Goal: Information Seeking & Learning: Check status

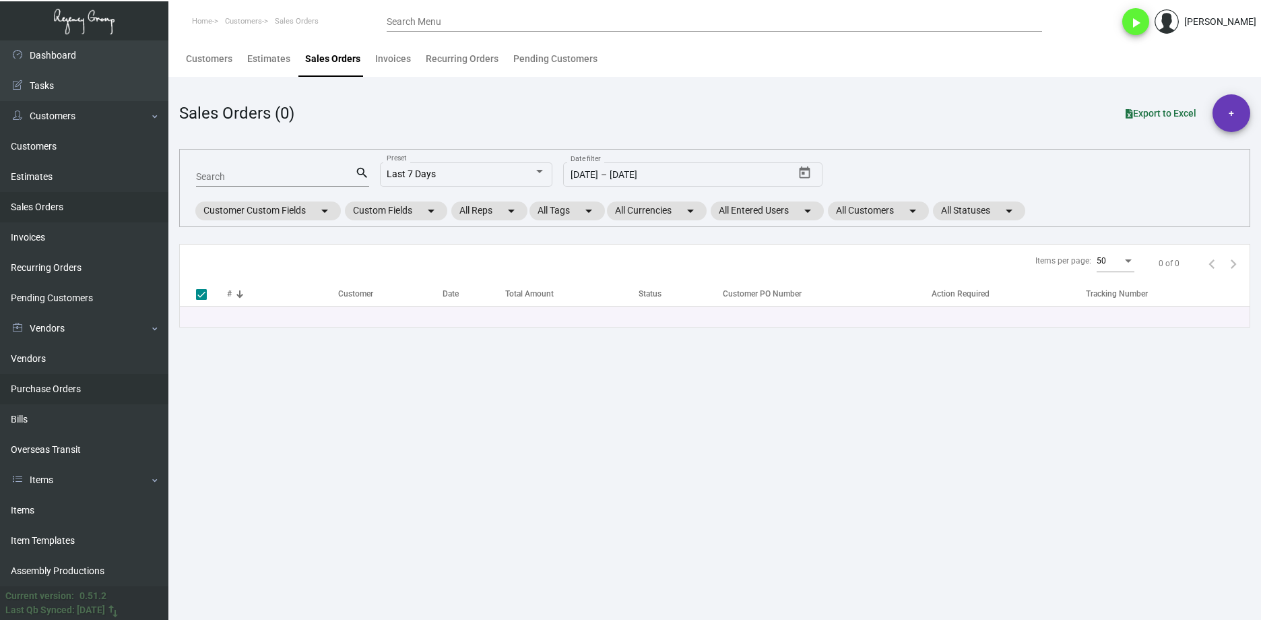
click at [102, 385] on link "Purchase Orders" at bounding box center [84, 389] width 168 height 30
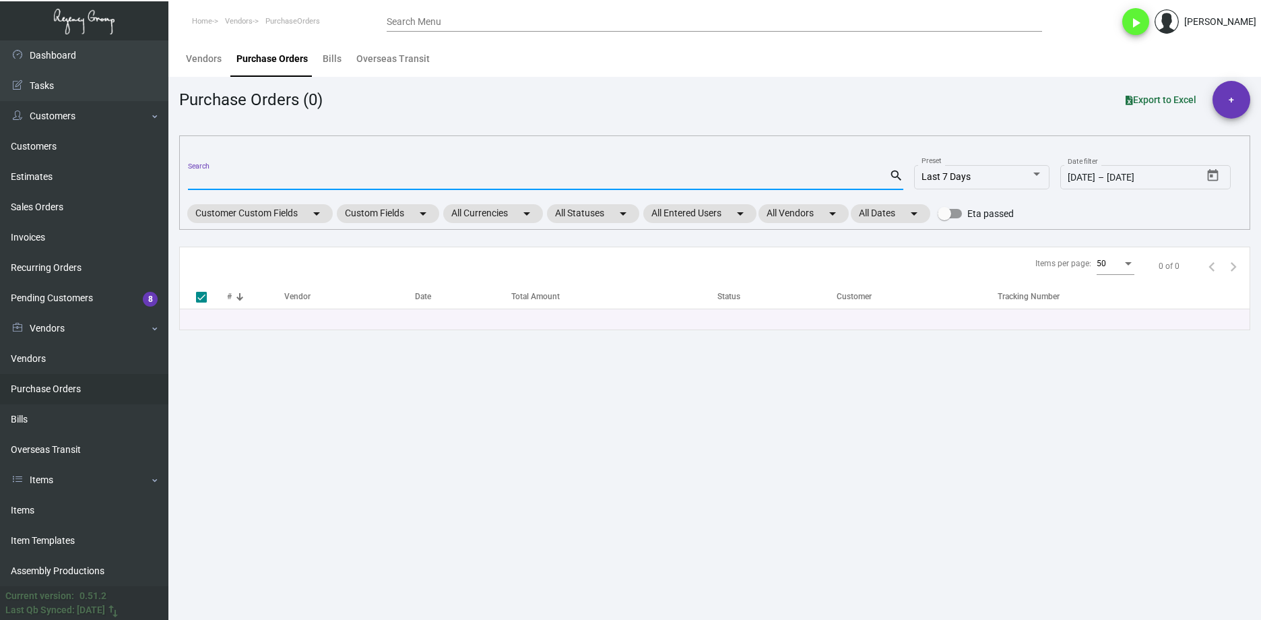
click at [275, 184] on input "Search" at bounding box center [538, 180] width 701 height 11
paste input "107236"
type input "107236"
checkbox input "false"
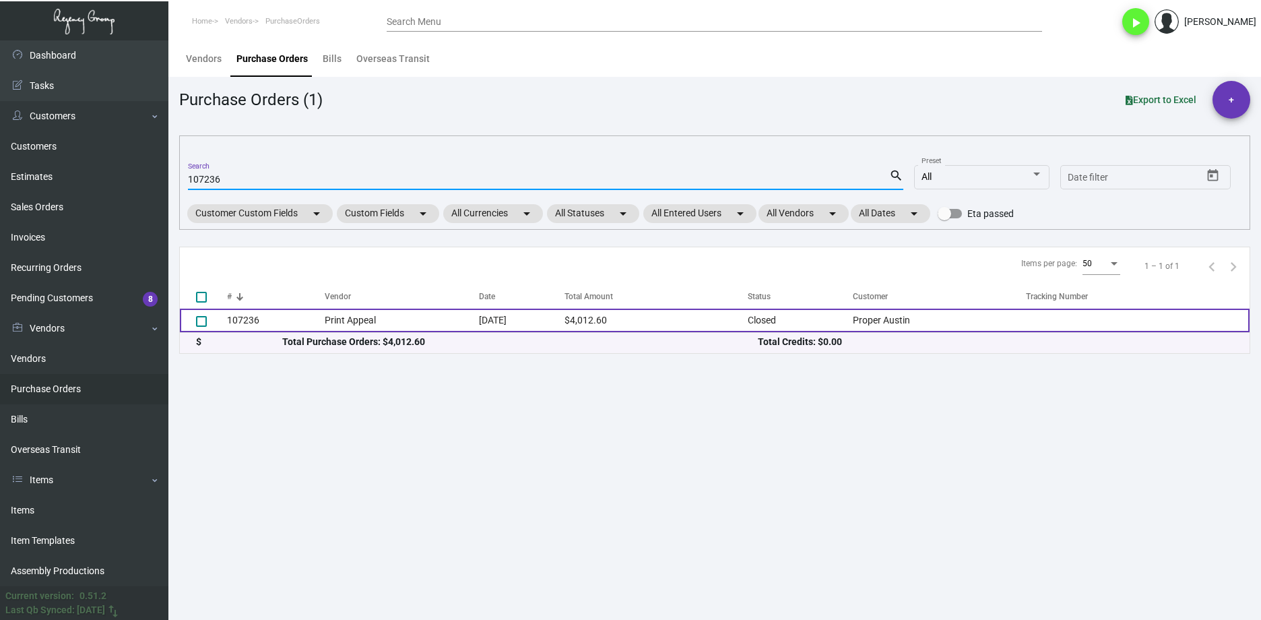
click at [273, 319] on td "107236" at bounding box center [276, 321] width 98 height 24
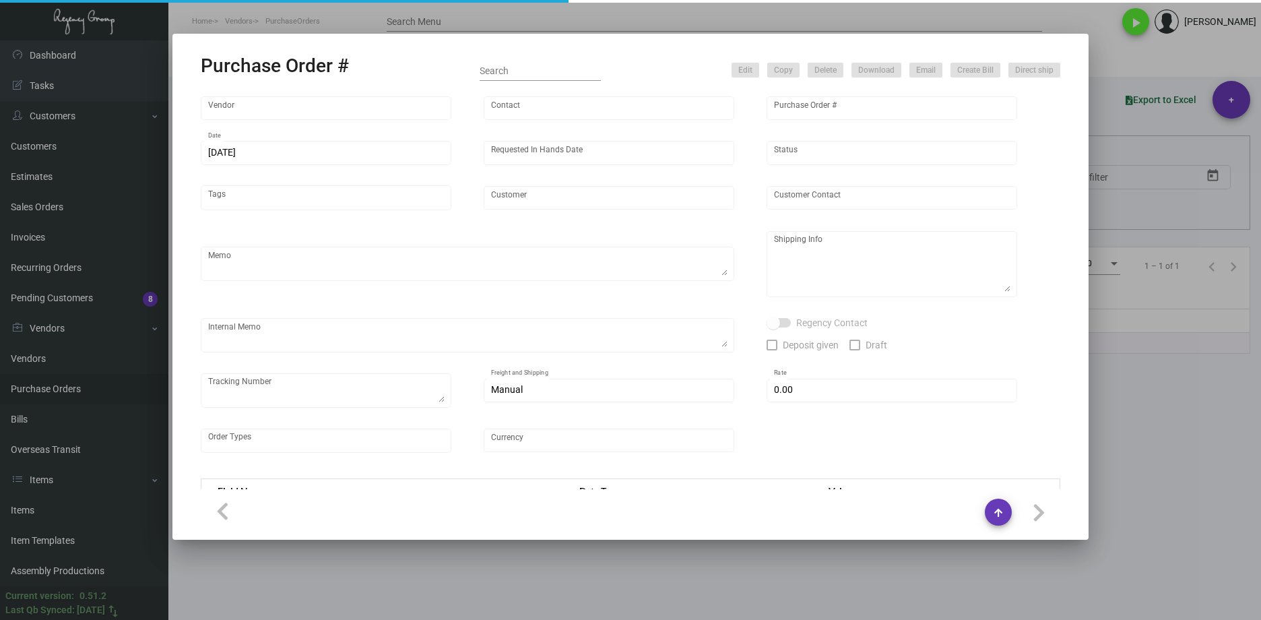
type input "Print Appeal"
type input "[PERSON_NAME]"
type input "107236"
type input "[DATE]"
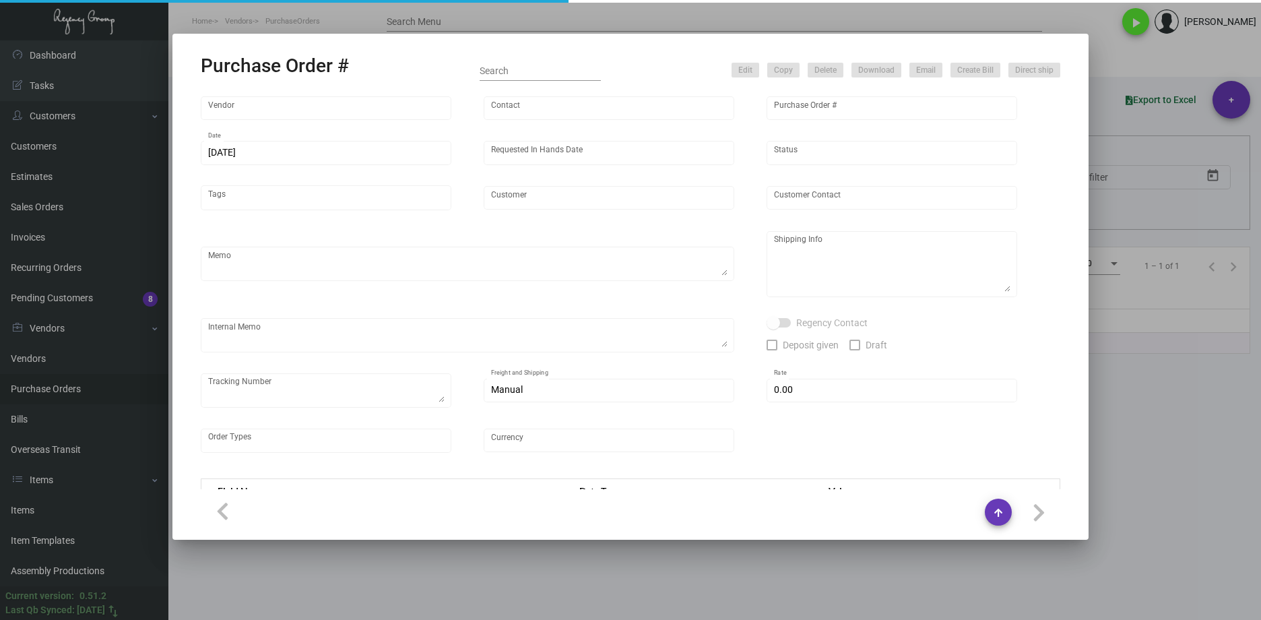
type input "Proper Austin"
type textarea "Reorder - Purchase Order #105056 / SHIP ON UPS# 1AY276"
type textarea "Regency Group LA [STREET_ADDRESS]"
type textarea "9/16 - 15k shipped, balance due [DATE]"
checkbox input "true"
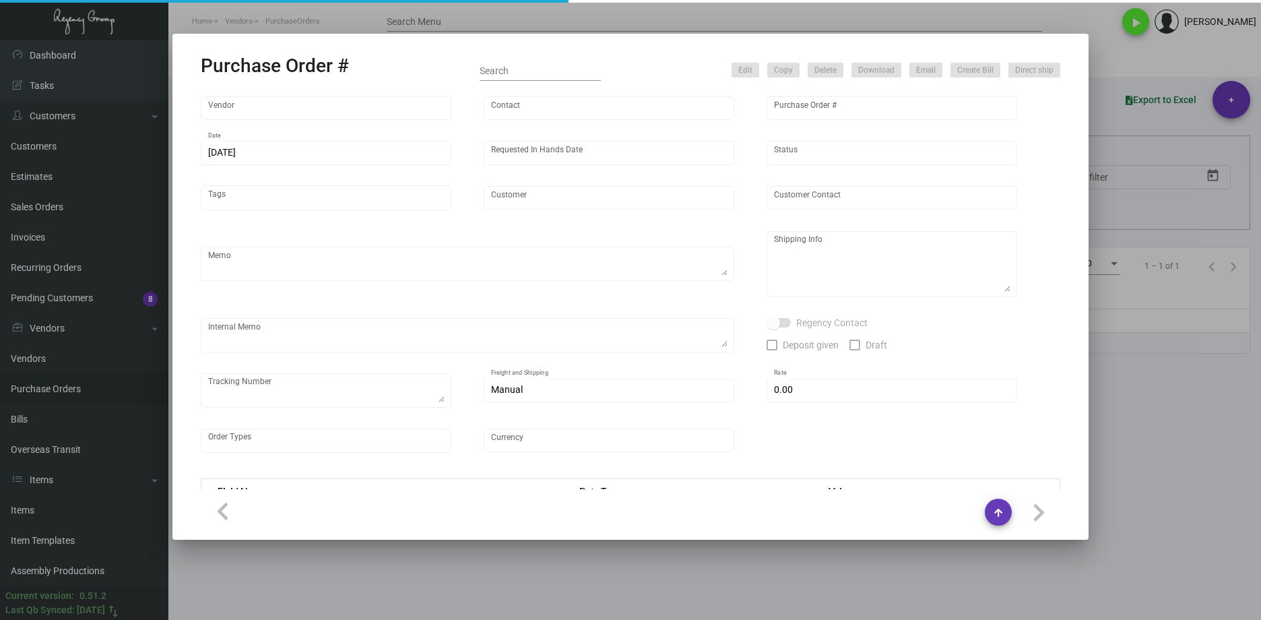
type input "$ 0.00"
type input "United States Dollar $"
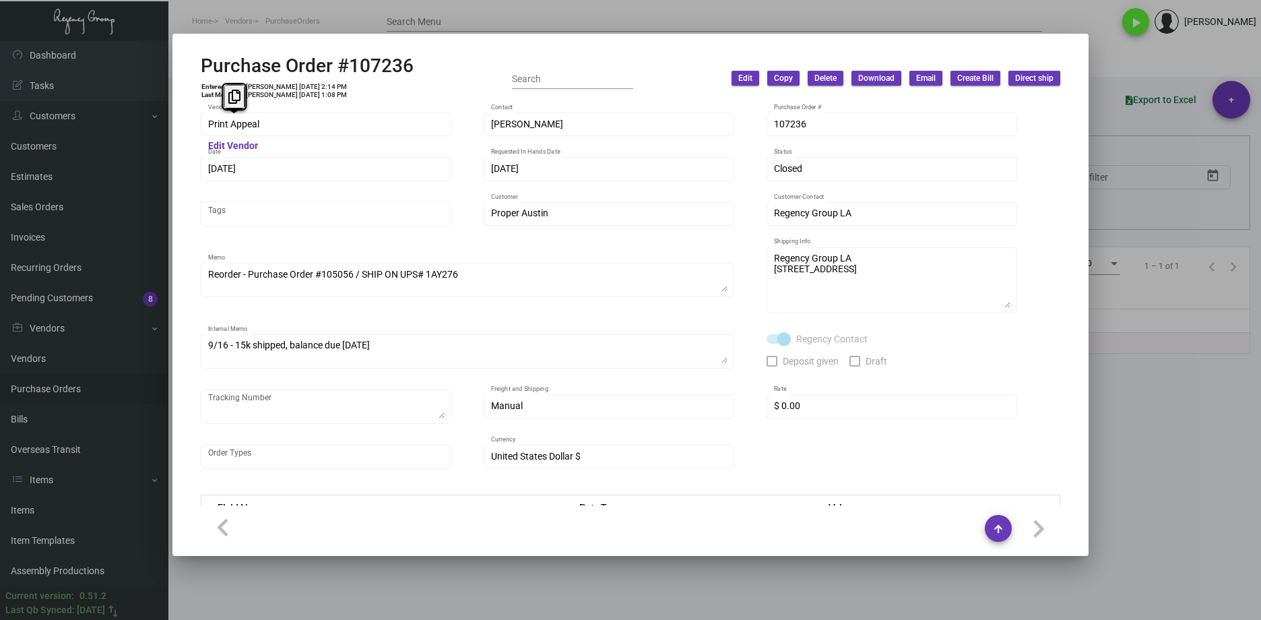
click at [129, 120] on div "Purchase Order #107236 Entered By: [PERSON_NAME] [DATE] 2:14 PM Last Modified: …" at bounding box center [630, 310] width 1261 height 620
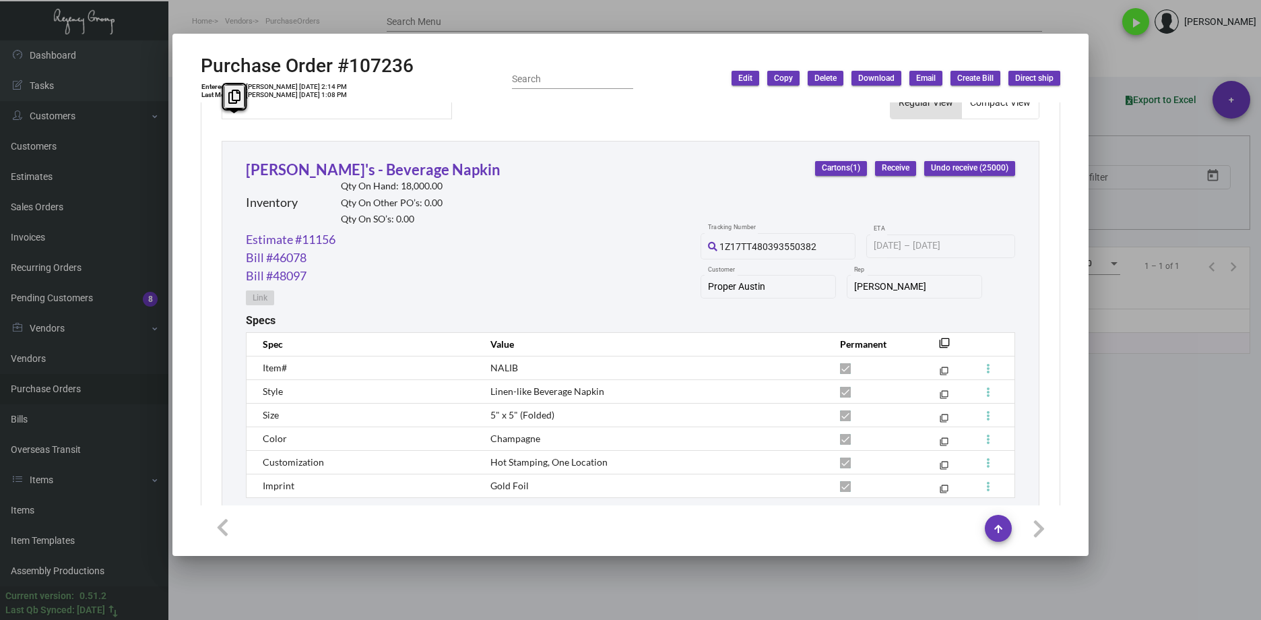
scroll to position [707, 0]
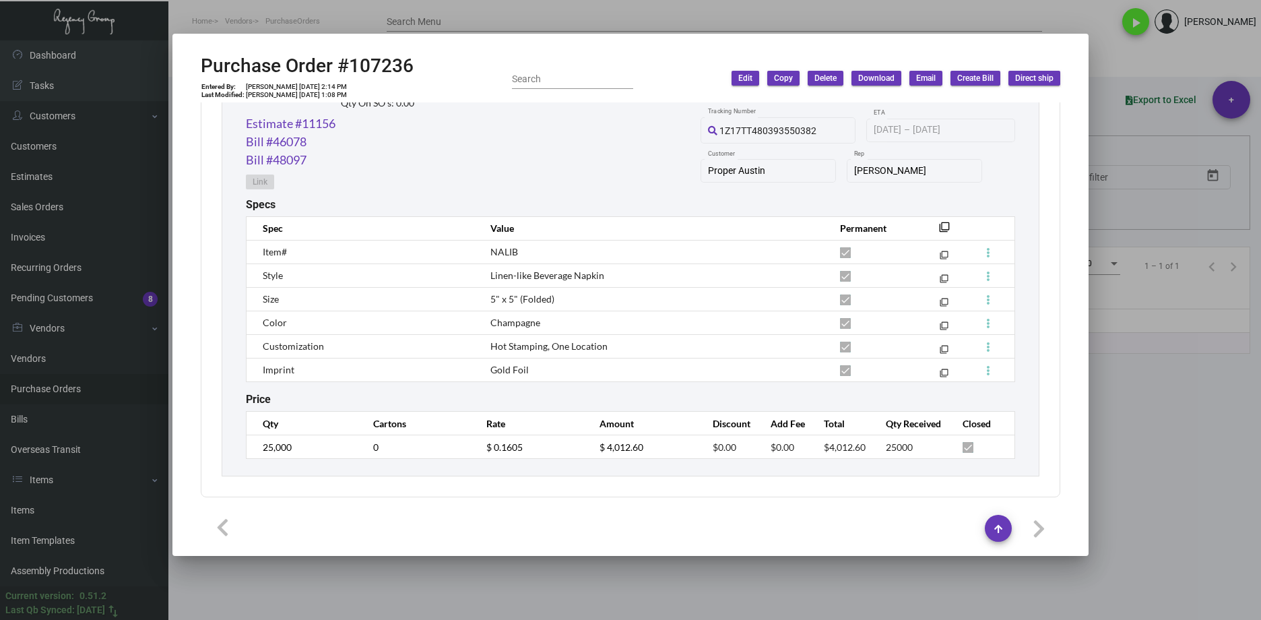
click at [1196, 491] on div at bounding box center [630, 310] width 1261 height 620
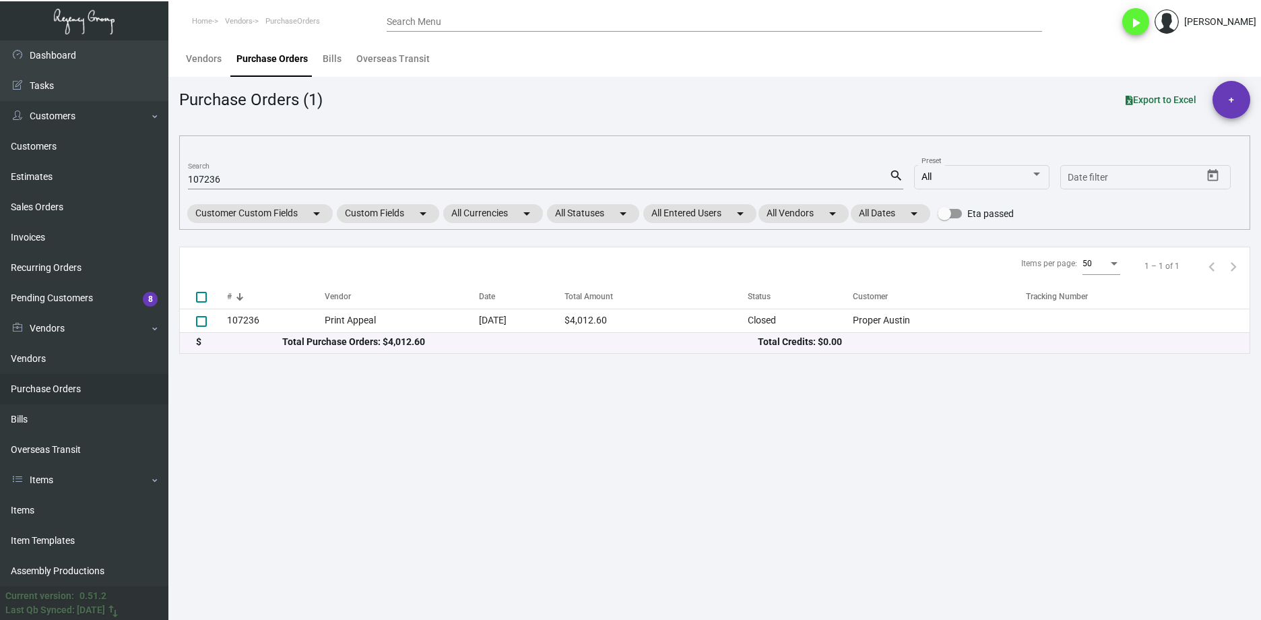
click at [208, 180] on input "107236" at bounding box center [538, 180] width 701 height 11
paste input "5468"
type input "105468"
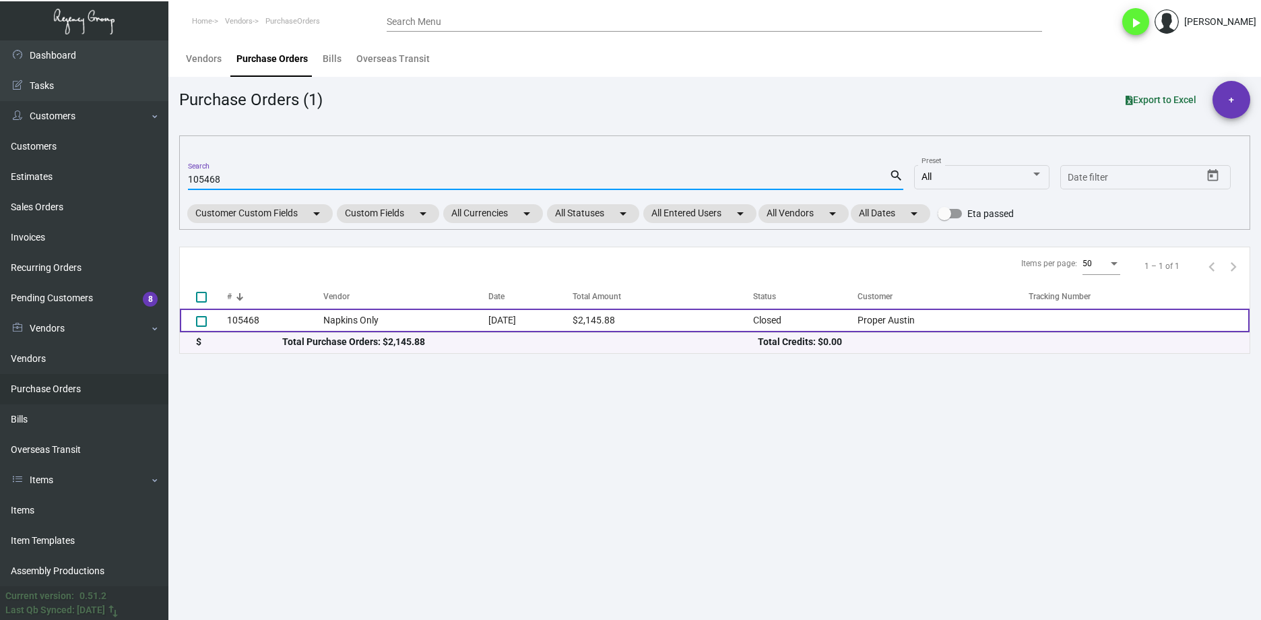
click at [294, 315] on td "105468" at bounding box center [275, 321] width 96 height 24
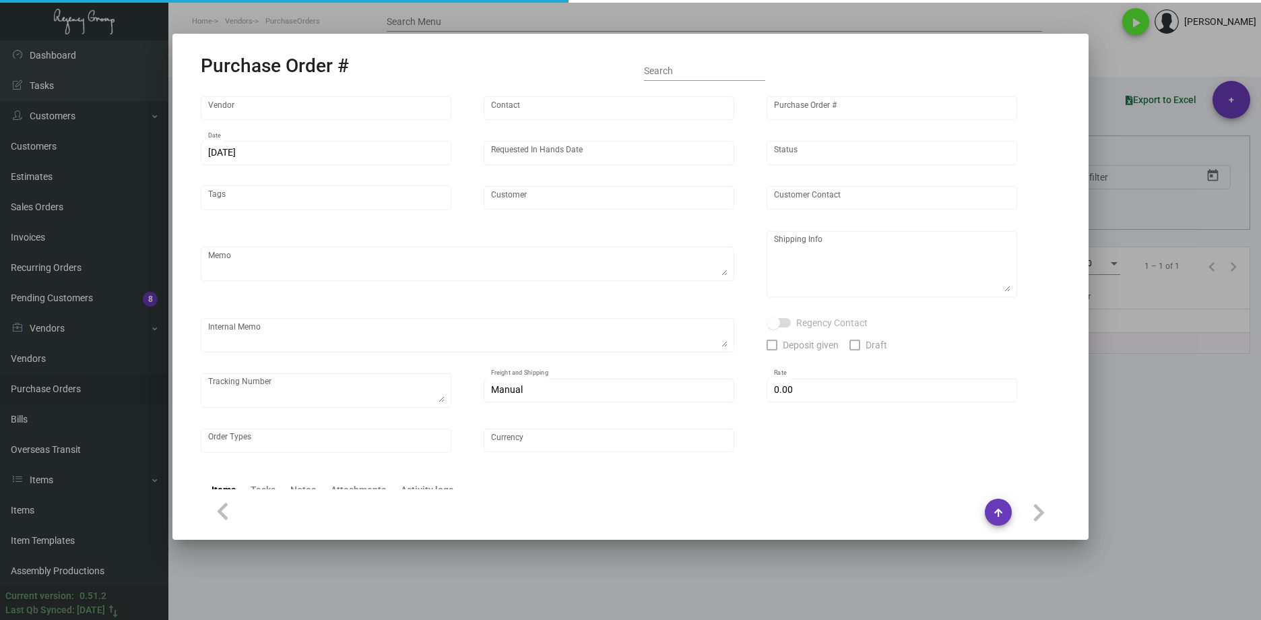
type input "Napkins Only"
type input "[PERSON_NAME]"
type input "105468"
type input "[DATE]"
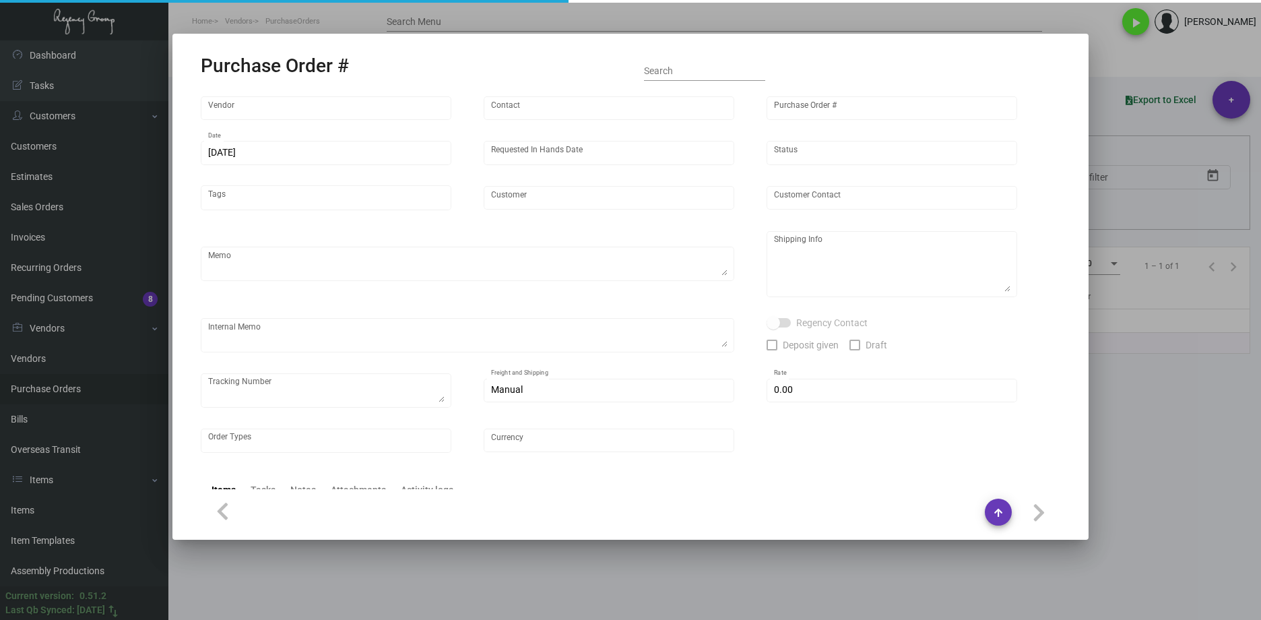
type input "Proper Austin"
type textarea "Repeat previous PO 102576."
type textarea "Regency Group LA [STREET_ADDRESS]"
type textarea "LA Warehouse. This order was shipped on [DATE] via GLS US Freight. The shipment…"
checkbox input "true"
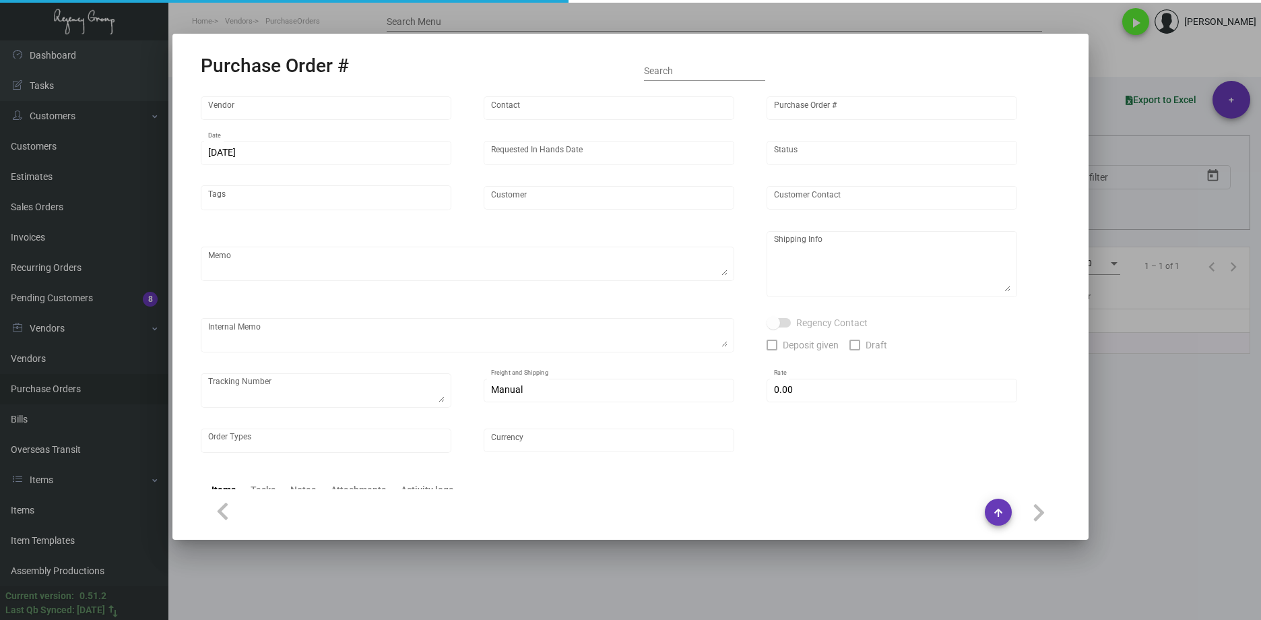
type input "$ 188.88"
type input "United States Dollar $"
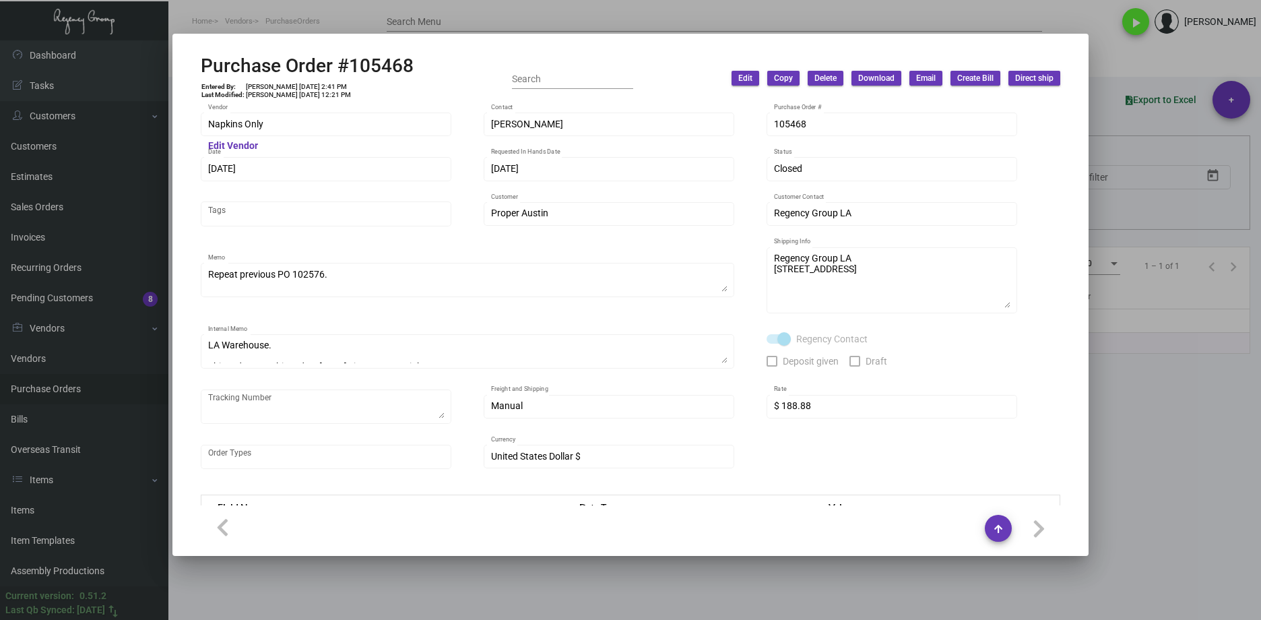
click at [181, 125] on mat-dialog-container "Purchase Order #105468 Entered By: [PERSON_NAME] [DATE] 2:41 PM Last Modified: …" at bounding box center [630, 295] width 916 height 522
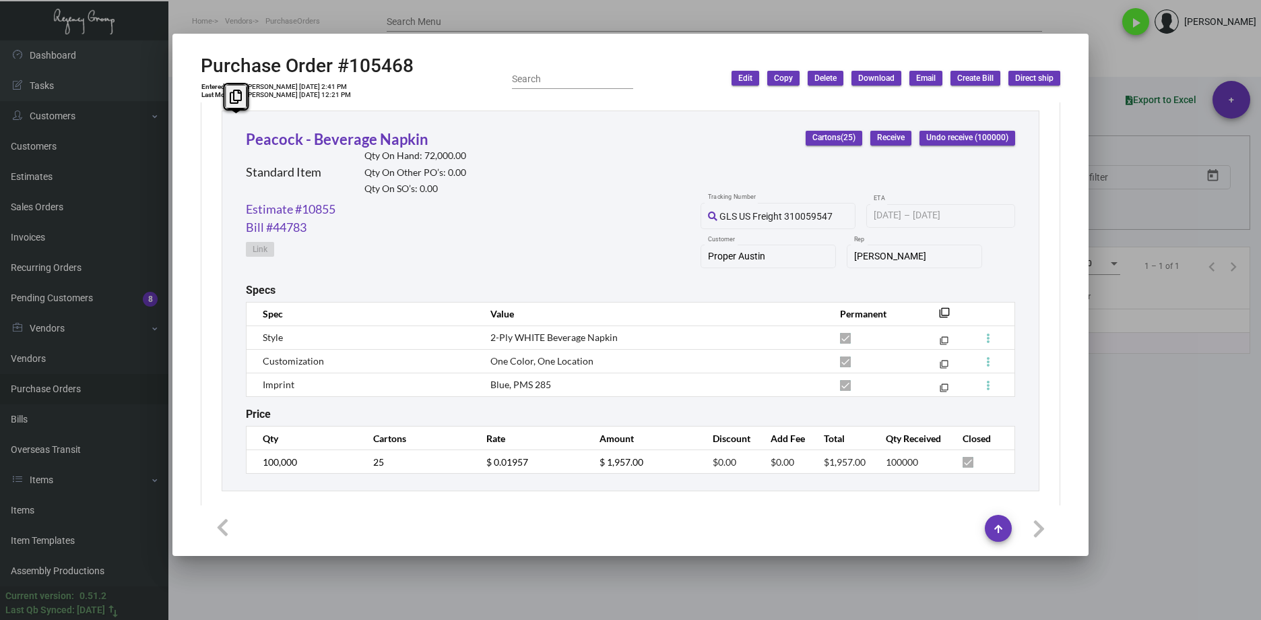
scroll to position [636, 0]
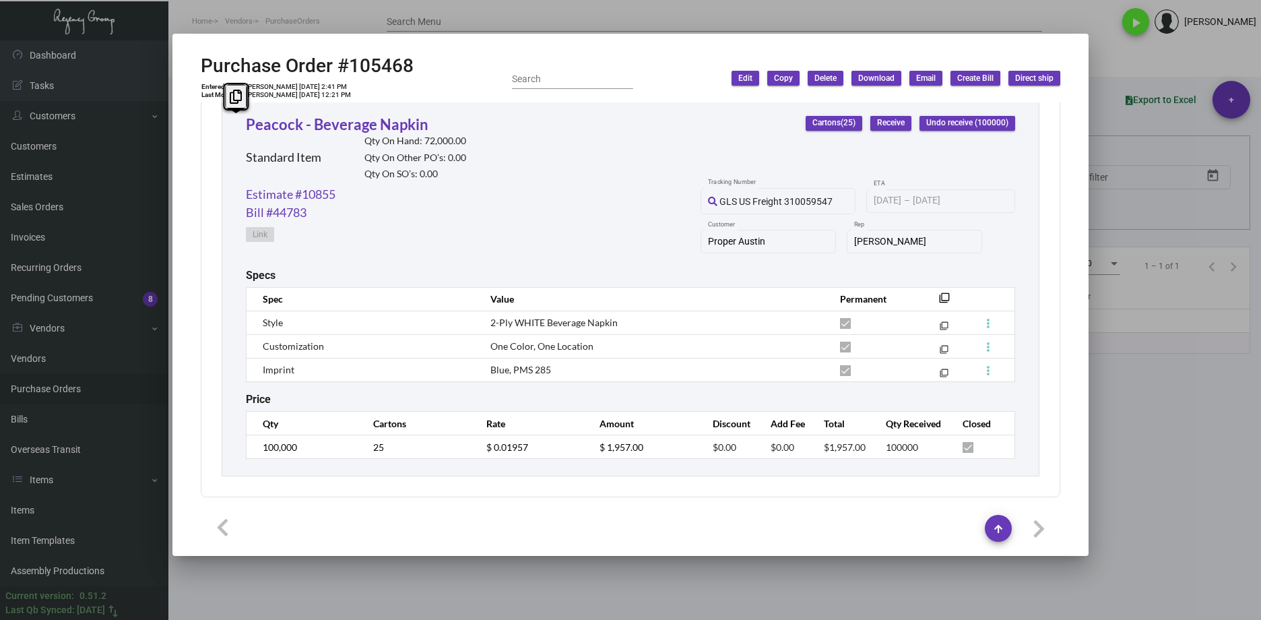
click at [1145, 453] on div at bounding box center [630, 310] width 1261 height 620
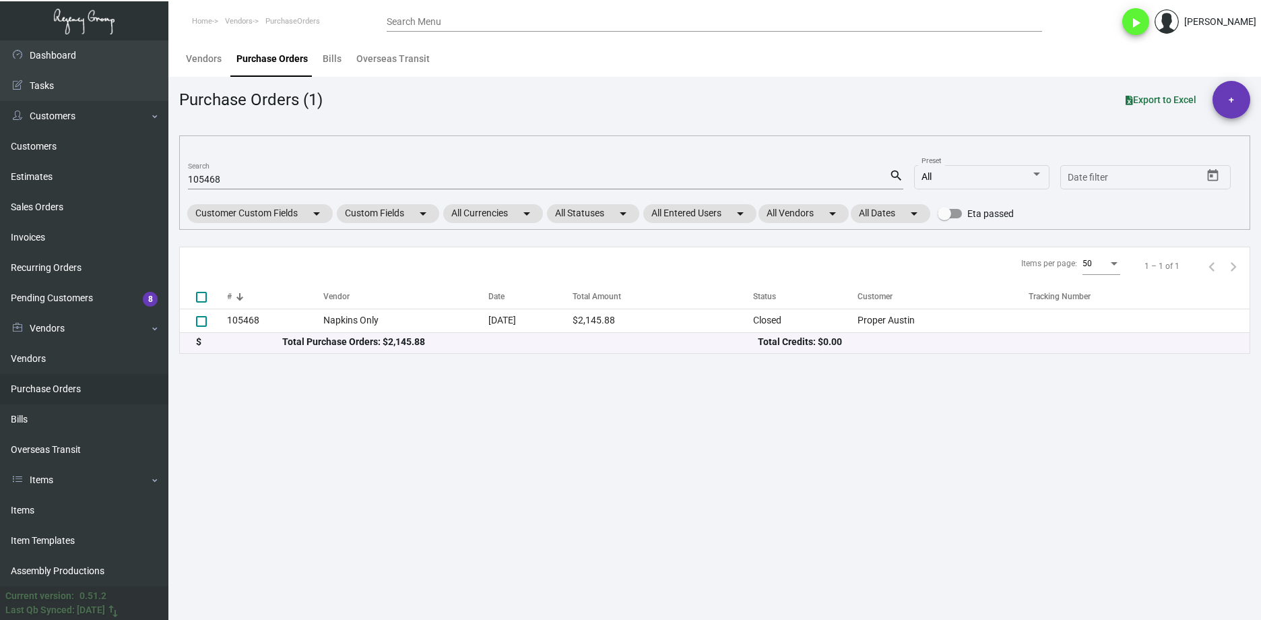
click at [216, 179] on input "105468" at bounding box center [538, 180] width 701 height 11
paste input "385"
type input "105385"
click at [314, 301] on div "Vendor" at bounding box center [324, 296] width 26 height 12
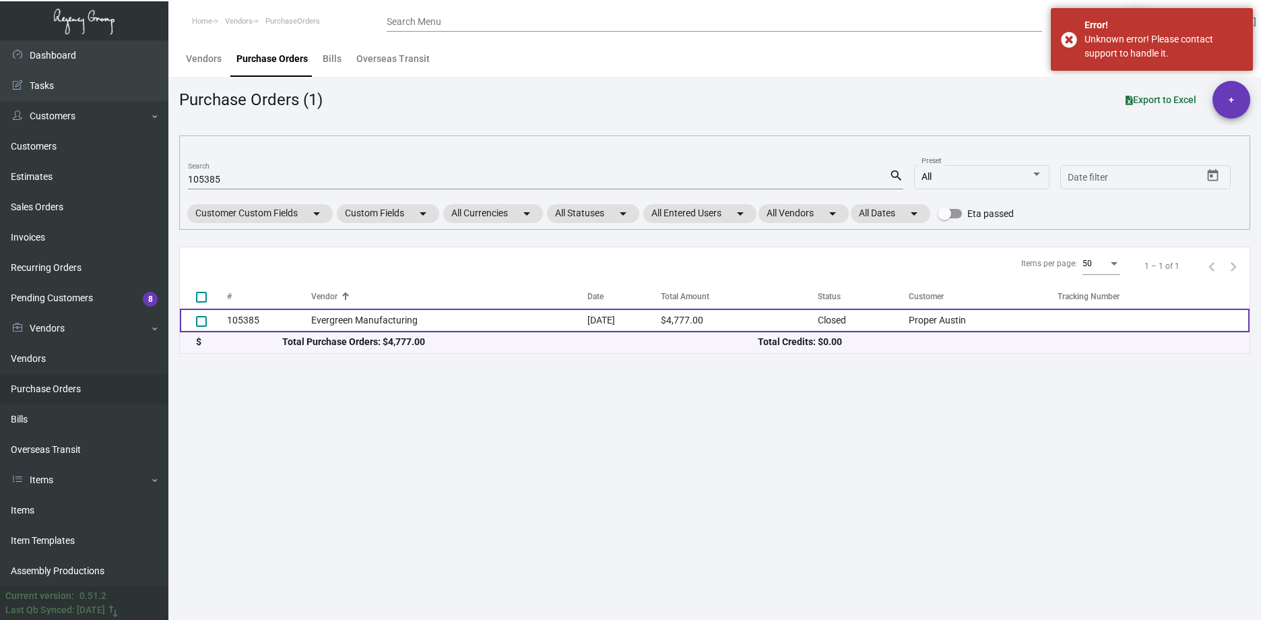
click at [312, 325] on td "Evergreen Manufacturing" at bounding box center [449, 321] width 276 height 24
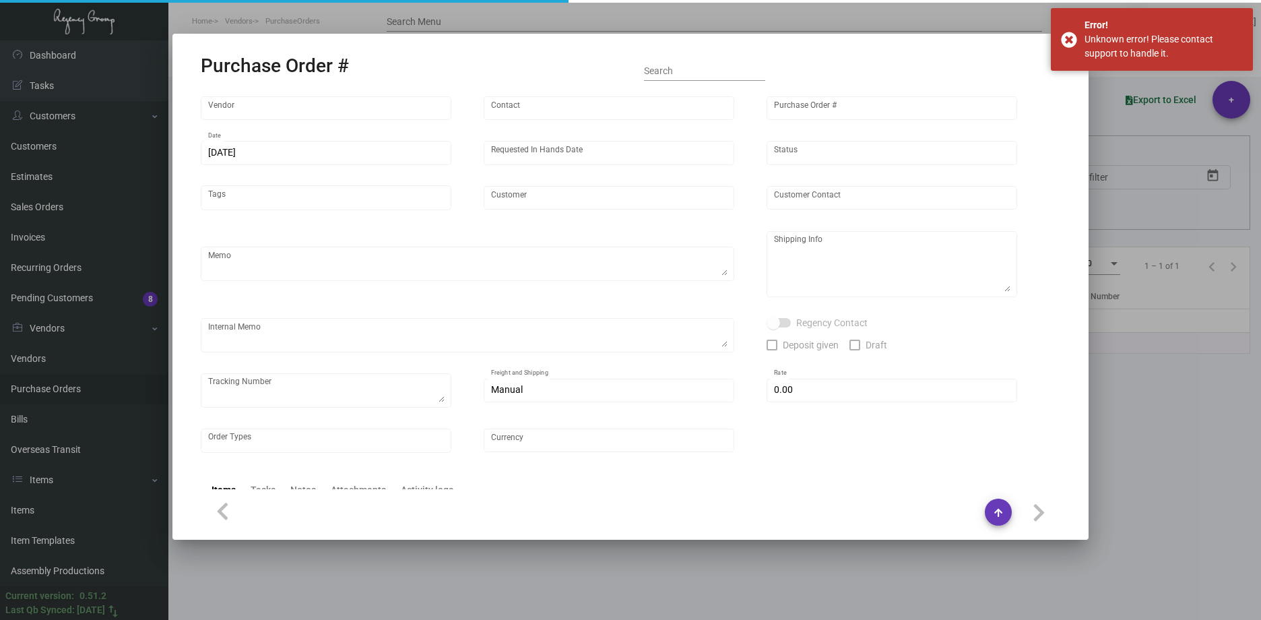
type input "Evergreen Manufacturing"
type input "[PERSON_NAME]"
type input "105385"
type input "[DATE]"
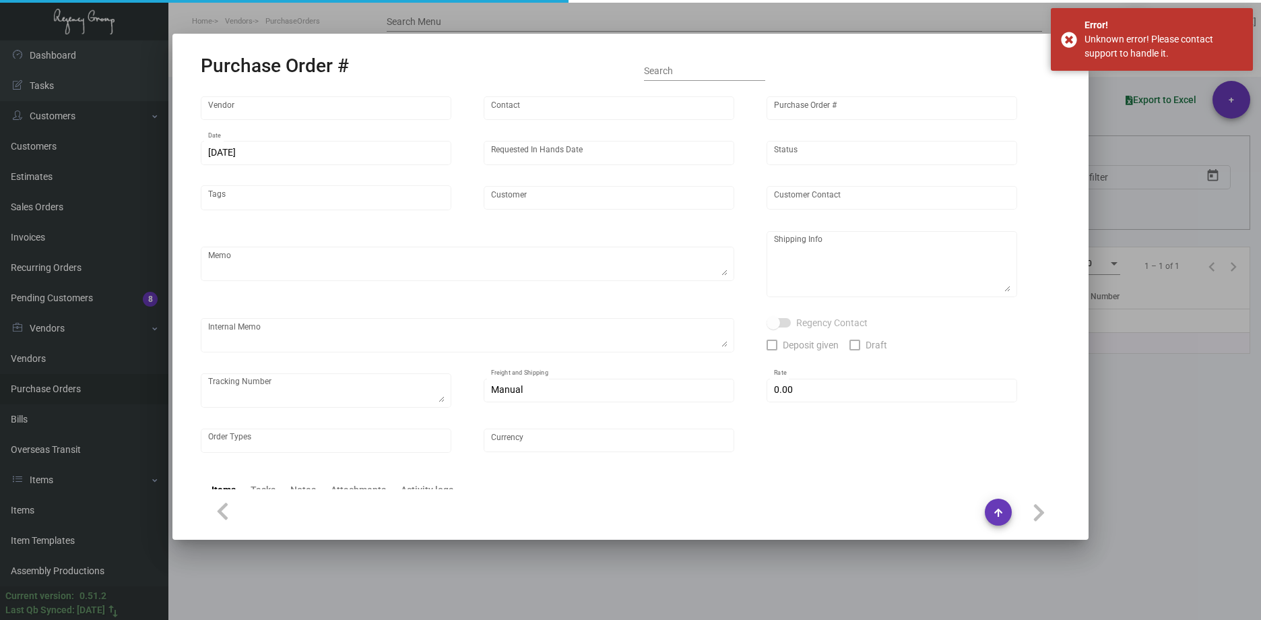
type input "Proper Austin"
type textarea "***ANY PRICE DISCREPANCY MUST BE CALLED OUT PRIOR TO PROCEEDING WITH THIS ORDER…"
type textarea "Regency Group LA - [PERSON_NAME] 10845 Vanowen [GEOGRAPHIC_DATA] US"
type textarea "5.20 - Vendors confirmation # is 33625 and the estimated finish date is set for…"
checkbox input "true"
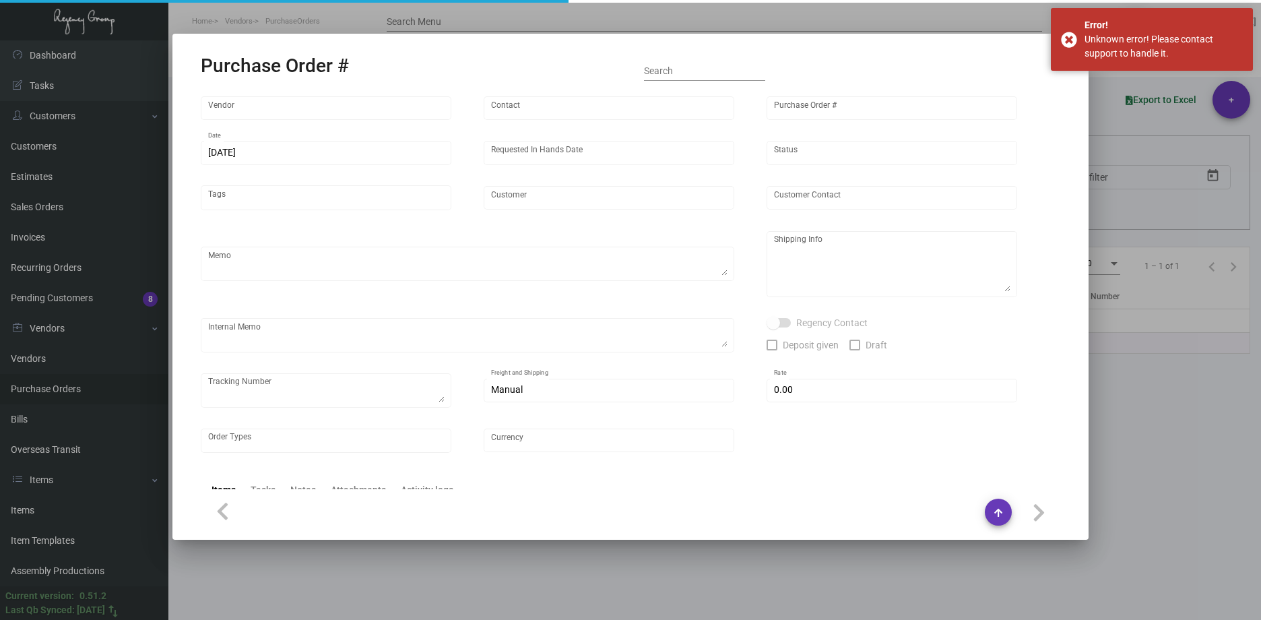
type input "$ 0.00"
type input "United States Dollar $"
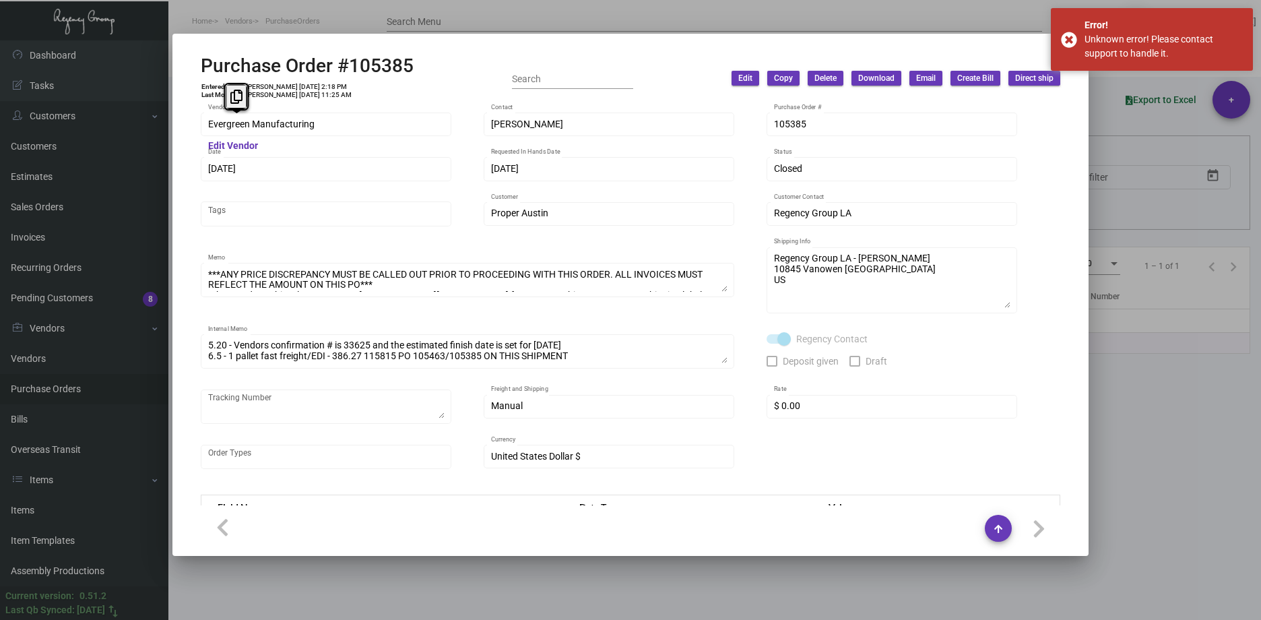
click at [143, 124] on div "Purchase Order #105385 Entered By: [PERSON_NAME] [DATE] 2:18 PM Last Modified: …" at bounding box center [630, 310] width 1261 height 620
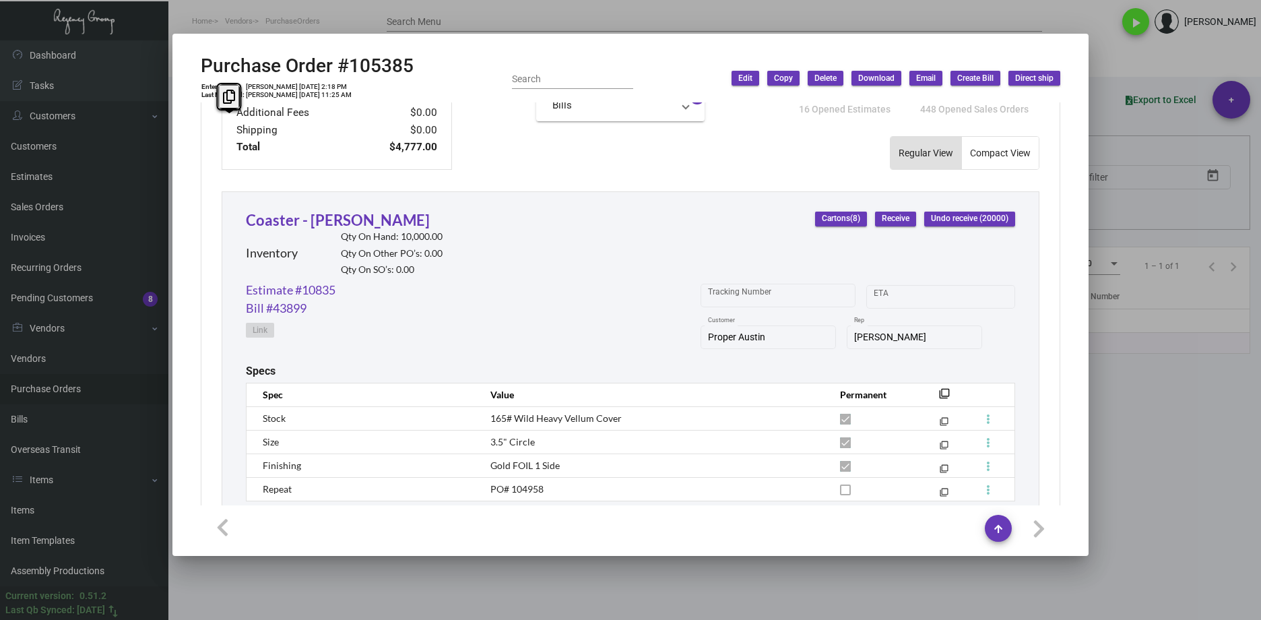
scroll to position [525, 0]
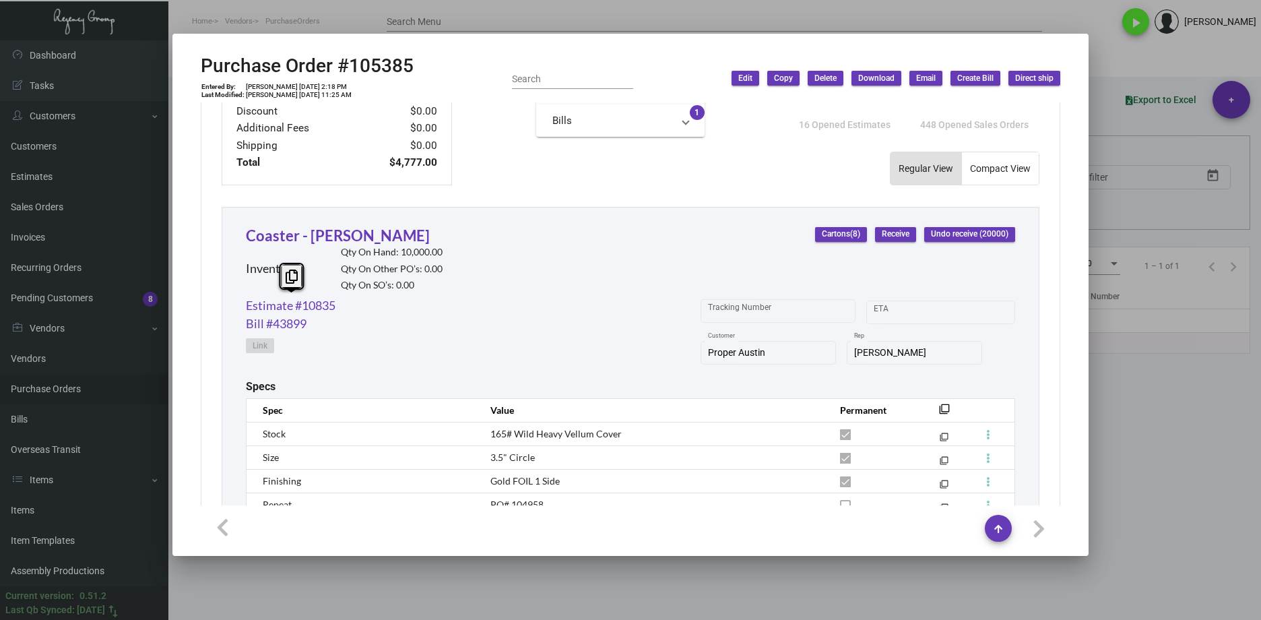
drag, startPoint x: 354, startPoint y: 308, endPoint x: 240, endPoint y: 309, distance: 114.5
click at [240, 309] on div "Coaster - [PERSON_NAME] Inventory Qty On Hand: 10,000.00 Qty On Other PO’s: 0.0…" at bounding box center [631, 409] width 818 height 404
copy link "Estimate #10835"
drag, startPoint x: 1139, startPoint y: 530, endPoint x: 794, endPoint y: 437, distance: 357.3
click at [1138, 530] on div at bounding box center [630, 310] width 1261 height 620
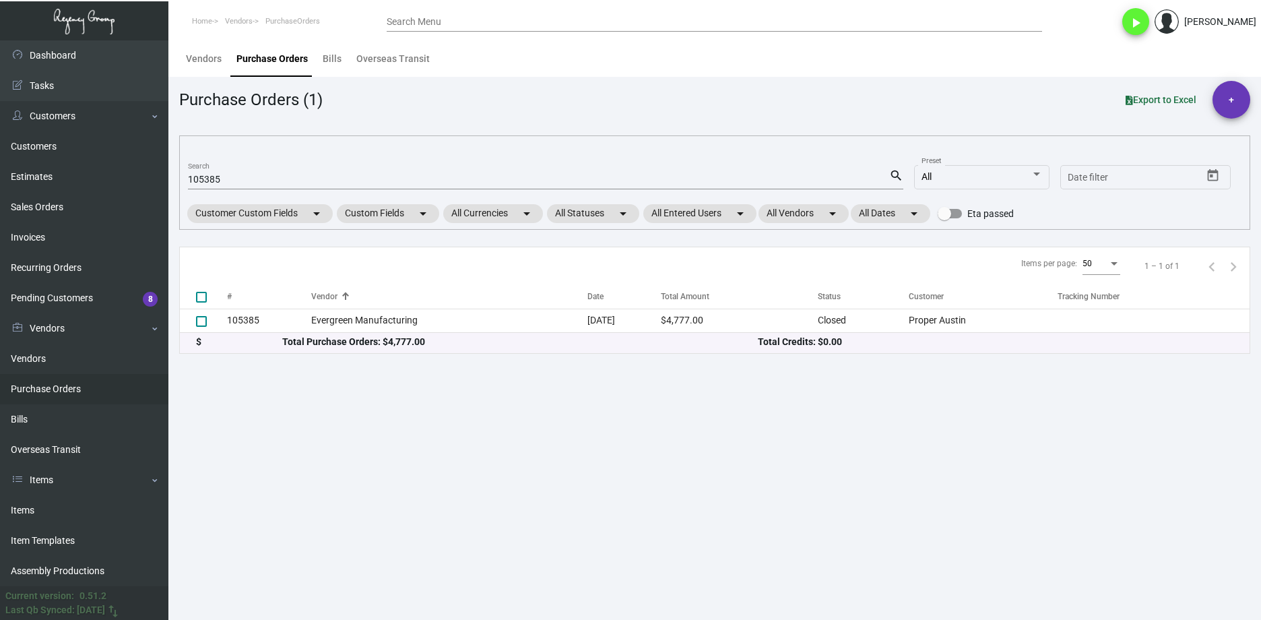
click at [201, 183] on input "105385" at bounding box center [538, 180] width 701 height 11
paste input "8046"
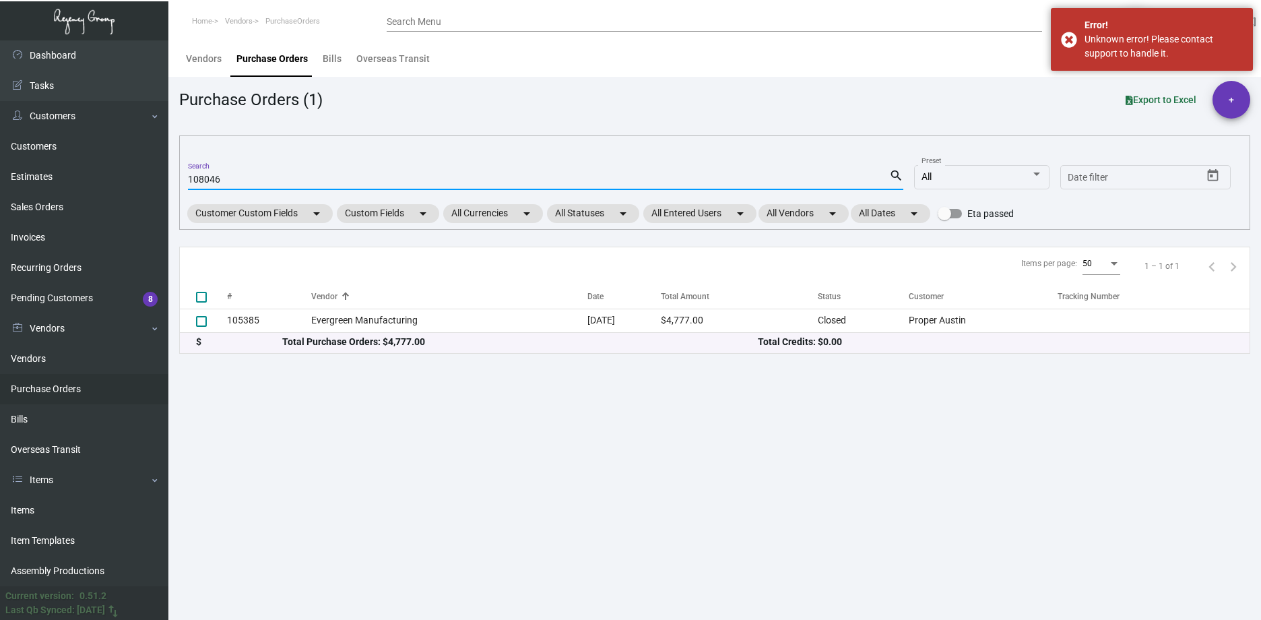
type input "108046"
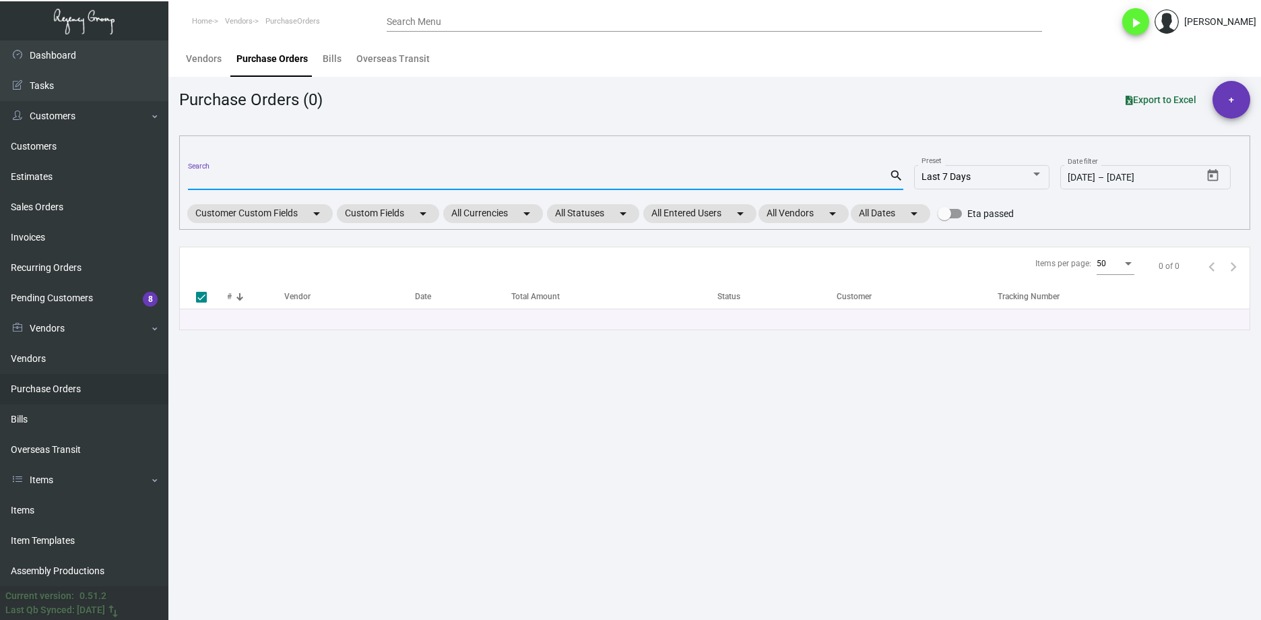
click at [230, 180] on input "Search" at bounding box center [538, 180] width 701 height 11
paste input "108046"
type input "108046"
checkbox input "false"
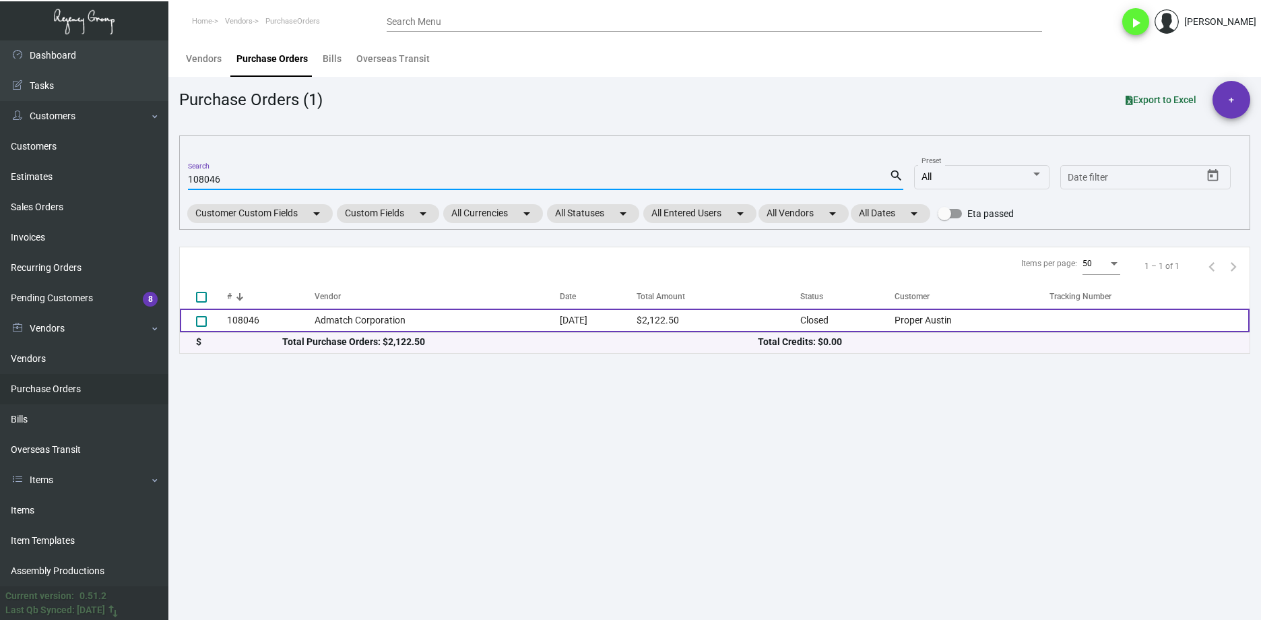
click at [342, 314] on td "Admatch Corporation" at bounding box center [438, 321] width 246 height 24
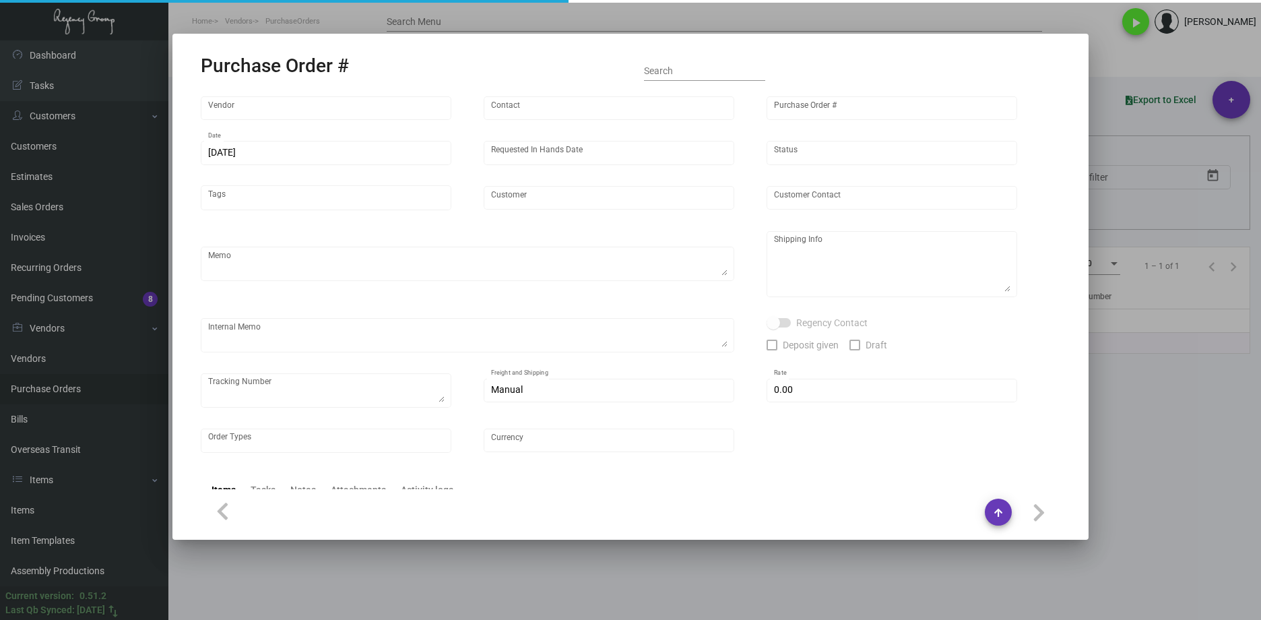
type input "Admatch Corporation"
type input "Order Entry"
type input "108046"
type input "10/29/2024"
type input "11/11/2024"
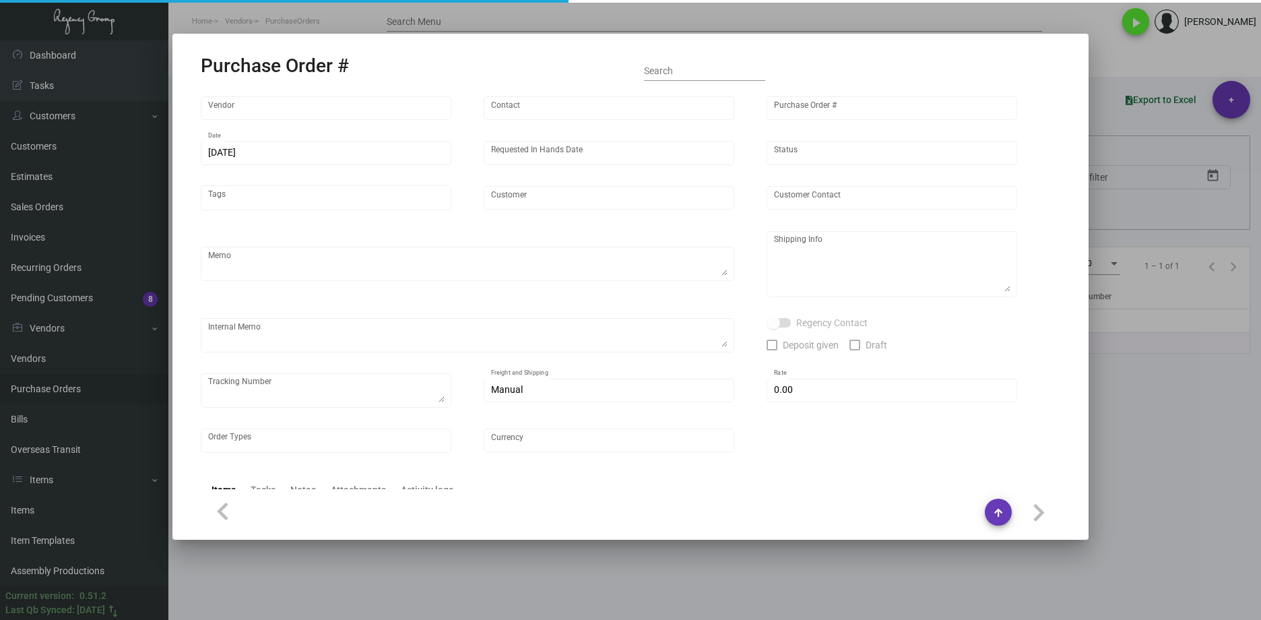
type input "Proper Austin"
type textarea "Repeat Previous PO#104980. Vendor order#0186582. When ready to ship, contact: s…"
type textarea "Regency Group LA - [PERSON_NAME] 10845 Vanowen [GEOGRAPHIC_DATA] US"
type textarea "Label provided to vendor to ship to LA Warehouse. UPS Ground Cost $168.80"
checkbox input "true"
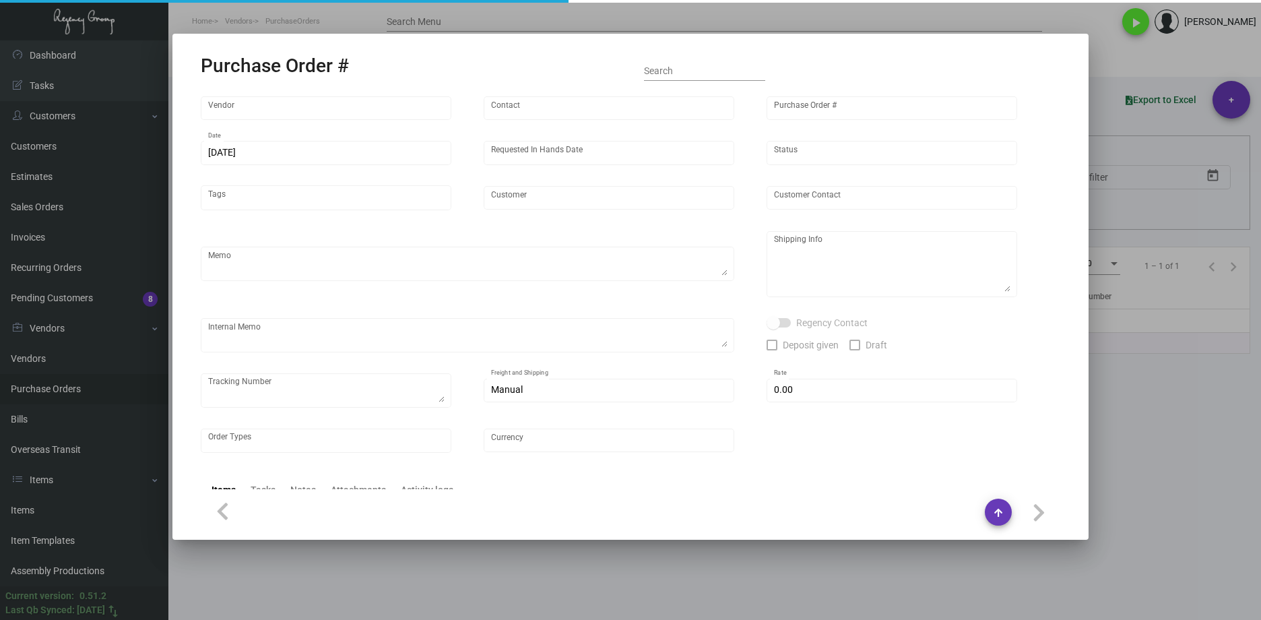
type input "$ 0.00"
type input "United States Dollar $"
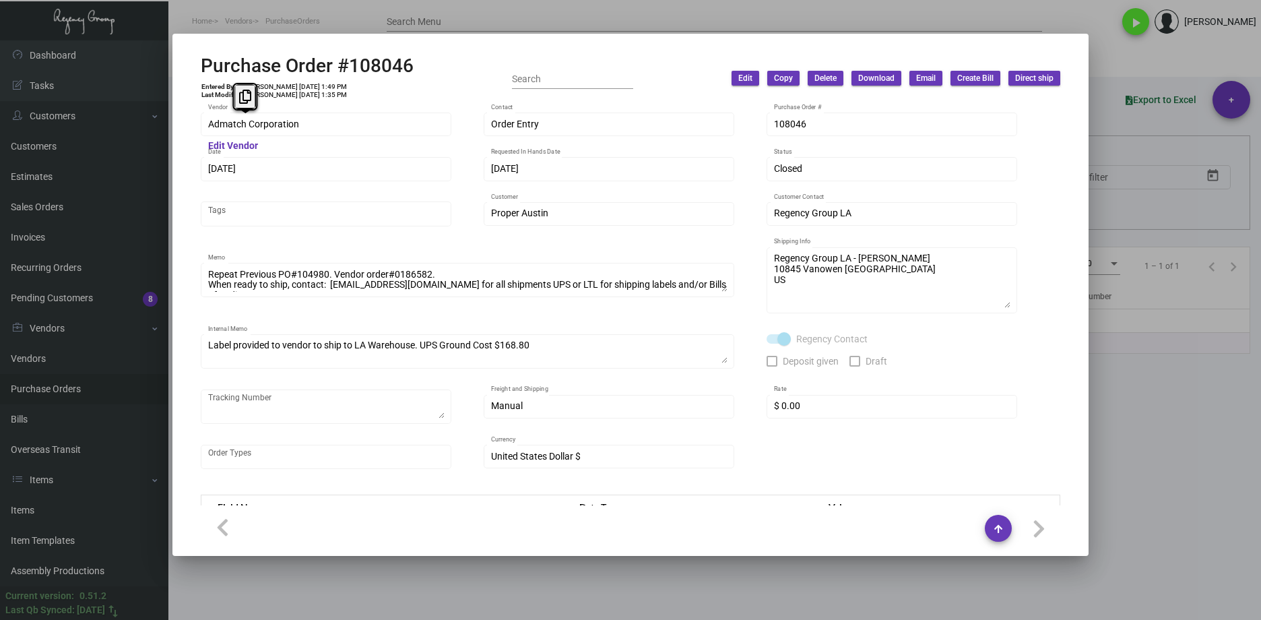
click at [167, 115] on div "Purchase Order #108046 Entered By: Carmen Louie 10/29/24, 1:49 PM Last Modified…" at bounding box center [630, 310] width 1261 height 620
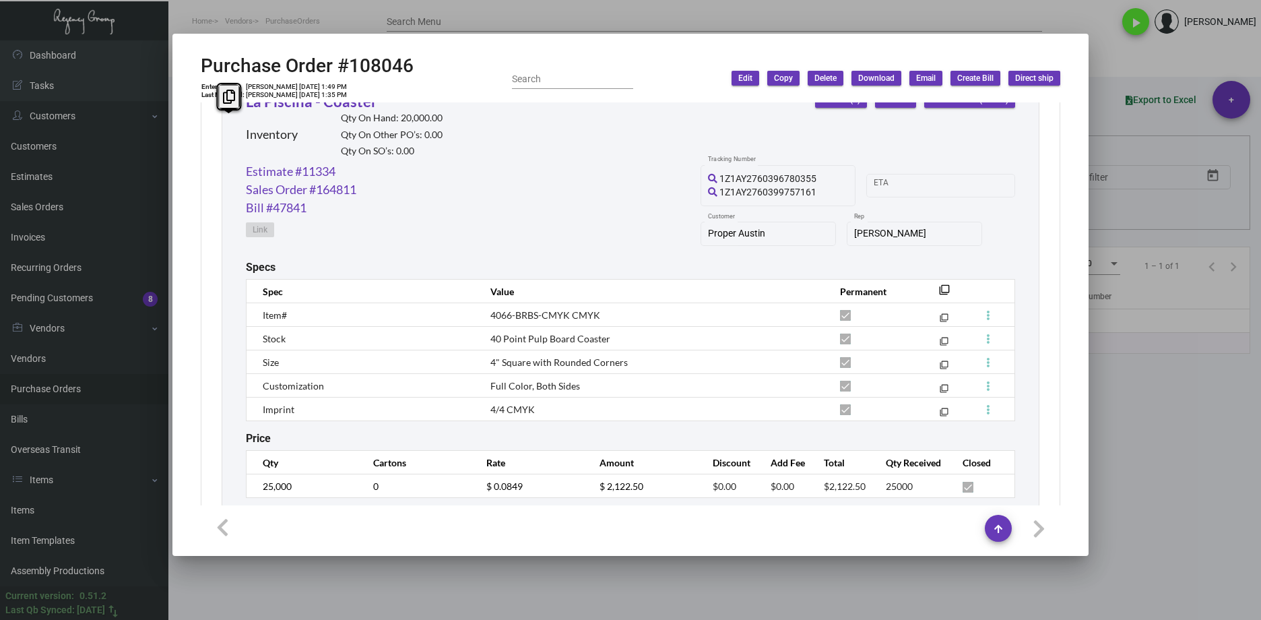
scroll to position [698, 0]
